Goal: Task Accomplishment & Management: Manage account settings

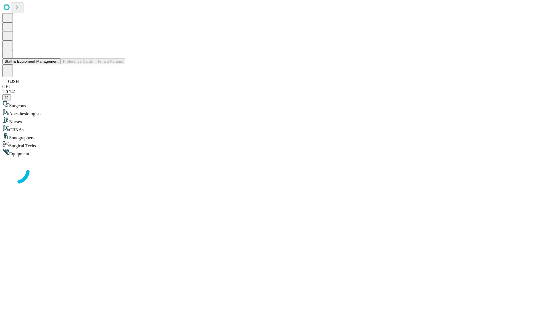
click at [55, 64] on button "Staff & Equipment Management" at bounding box center [31, 61] width 59 height 6
